Goal: Transaction & Acquisition: Purchase product/service

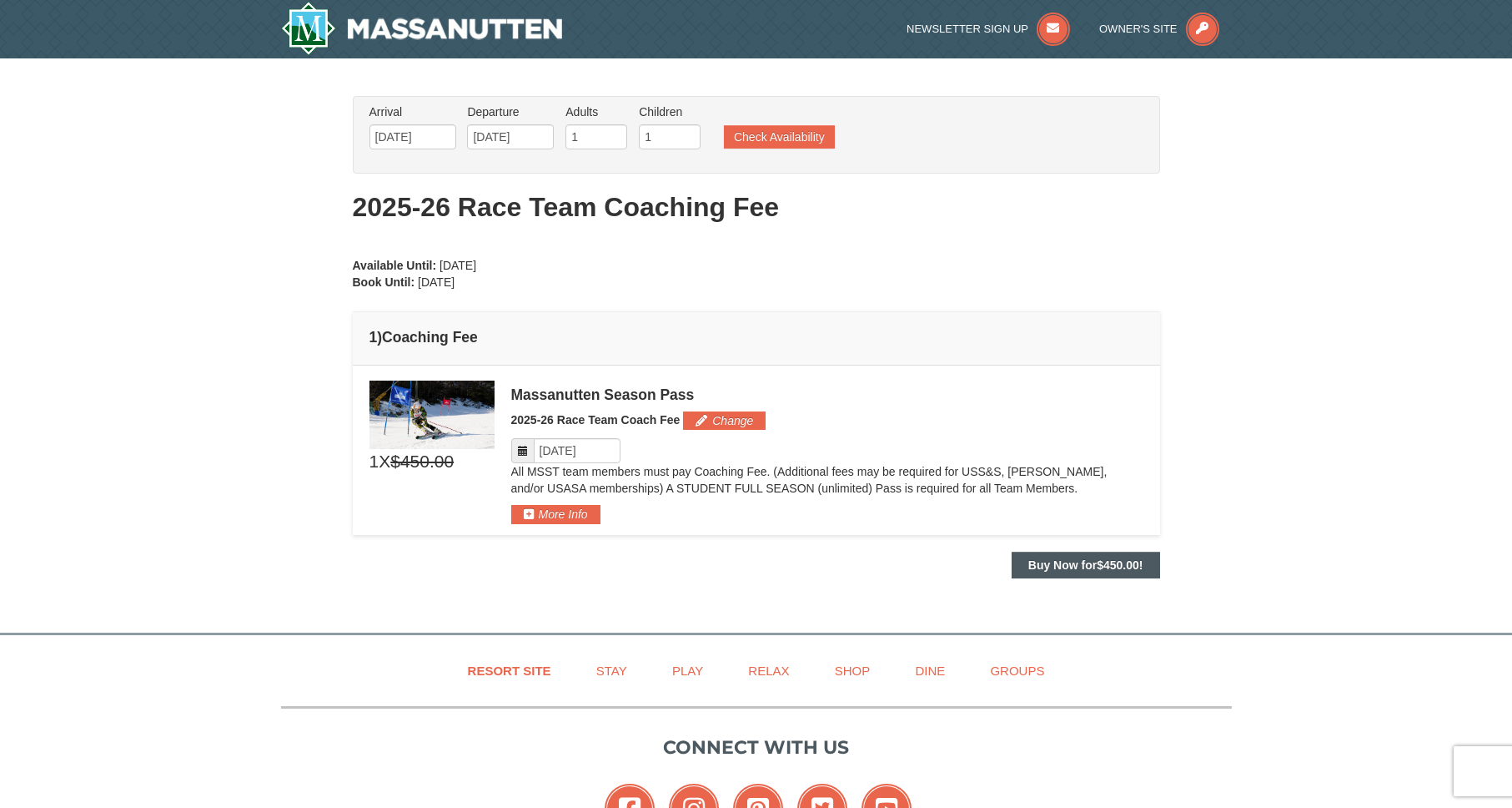
click at [1070, 562] on strong "Buy Now for $450.00 !" at bounding box center [1085, 565] width 115 height 14
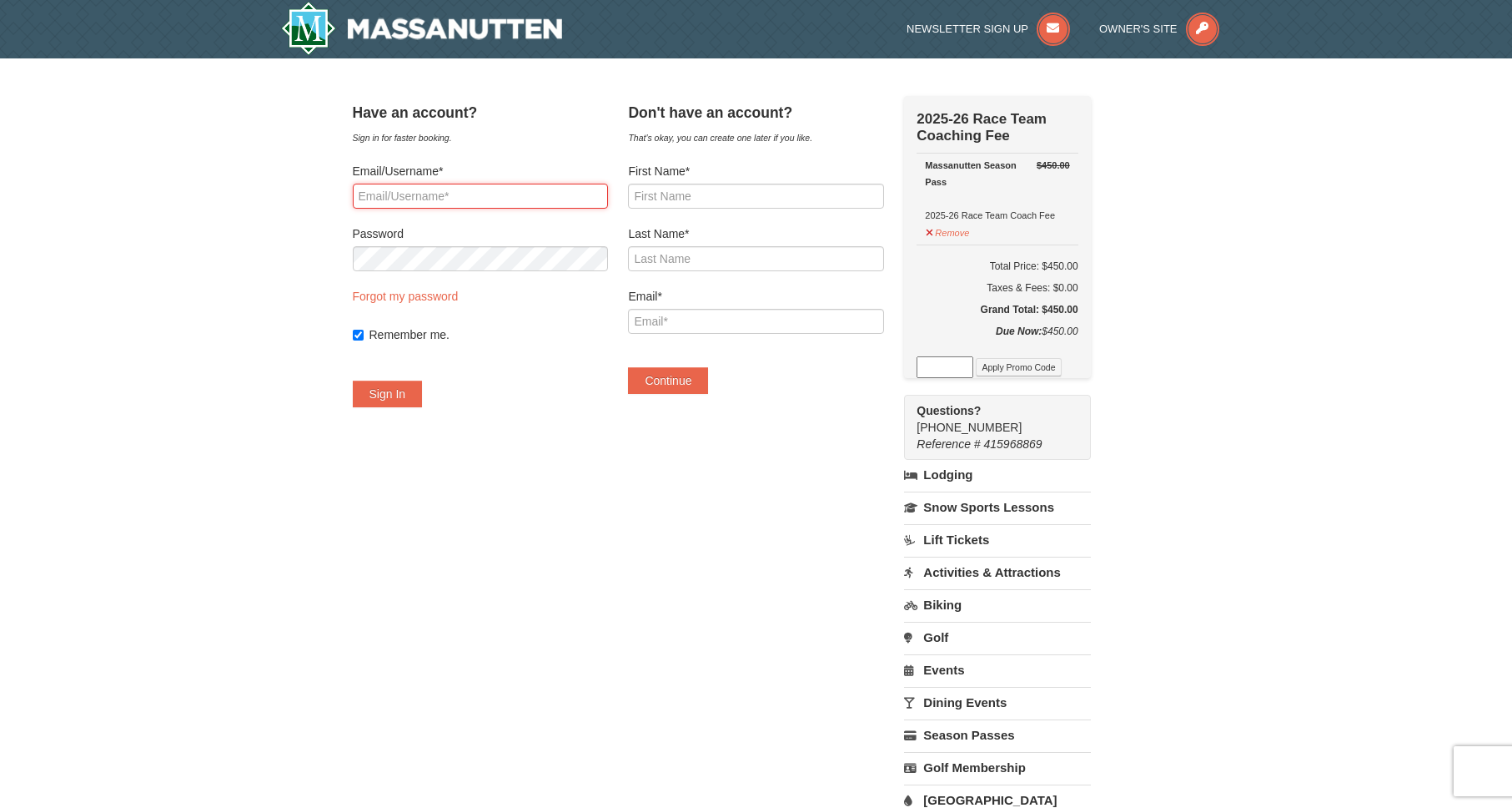
type input "[EMAIL_ADDRESS][DOMAIN_NAME]"
click at [407, 394] on button "Sign In" at bounding box center [388, 393] width 70 height 26
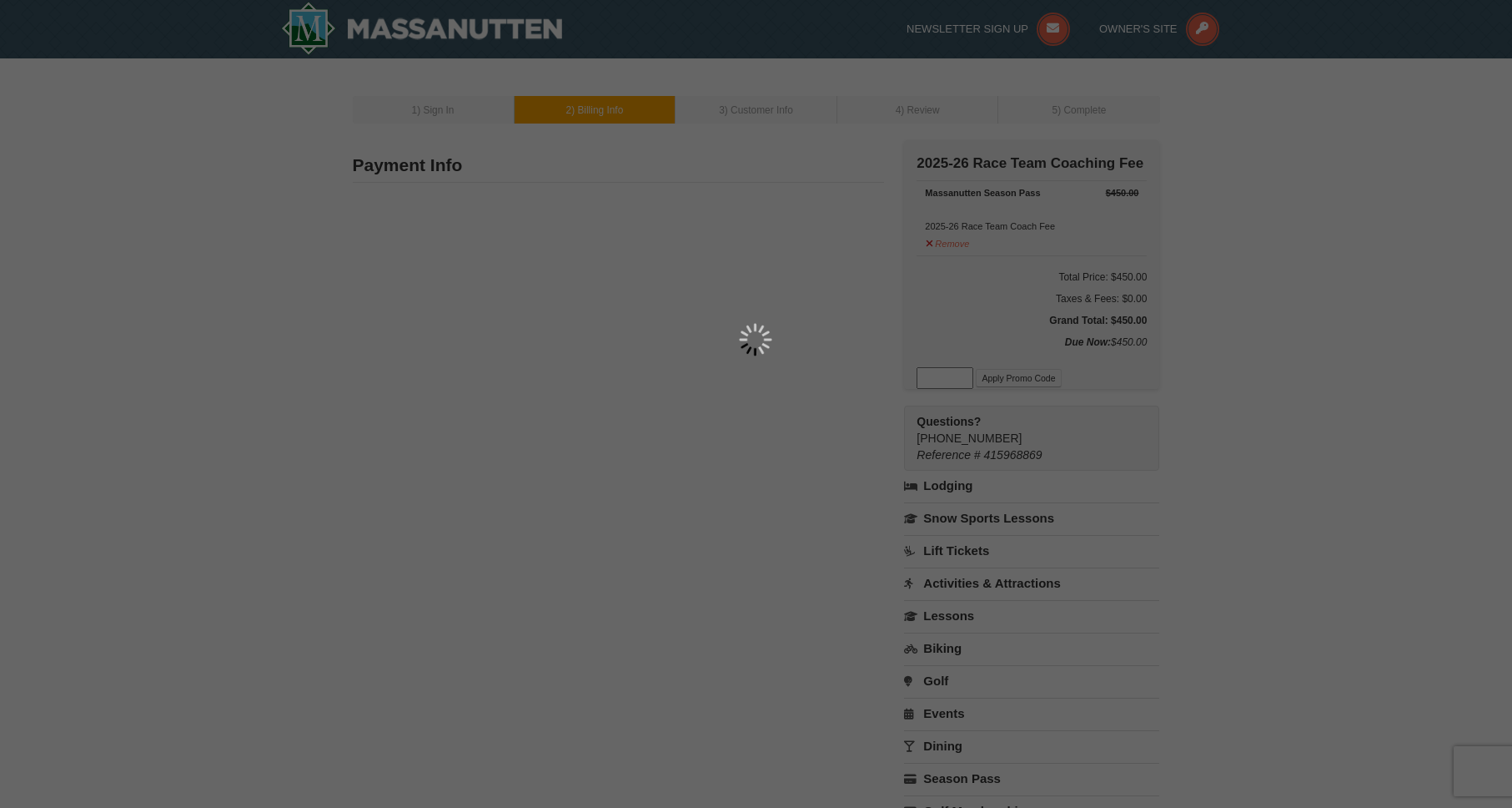
type input "1881 Amberfield Dr"
type input "[GEOGRAPHIC_DATA]"
type input "22911"
type input "609"
type input "774"
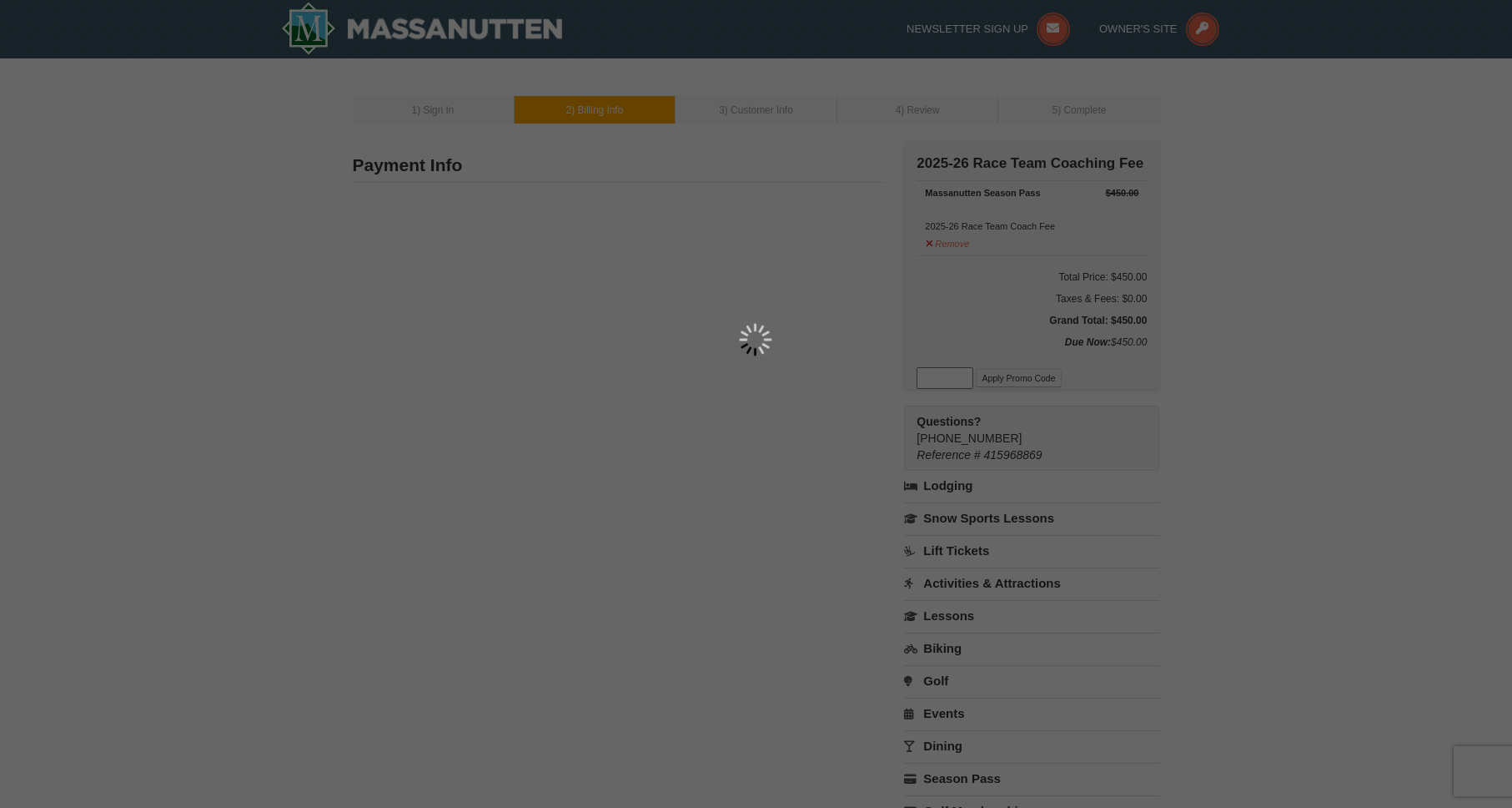
type input "5042"
type input "[EMAIL_ADDRESS][DOMAIN_NAME]"
select select "VA"
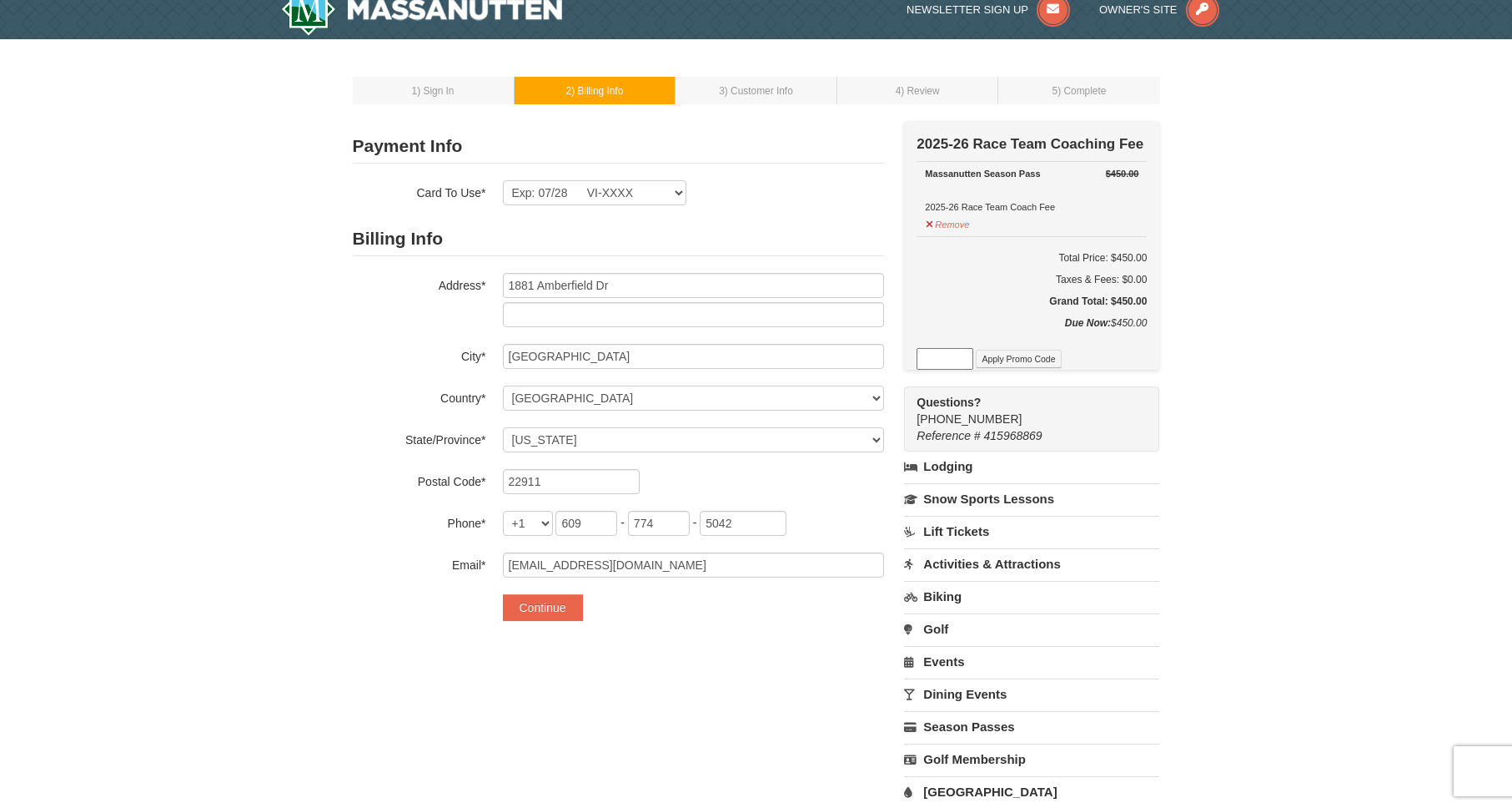
scroll to position [20, 0]
